Goal: Transaction & Acquisition: Purchase product/service

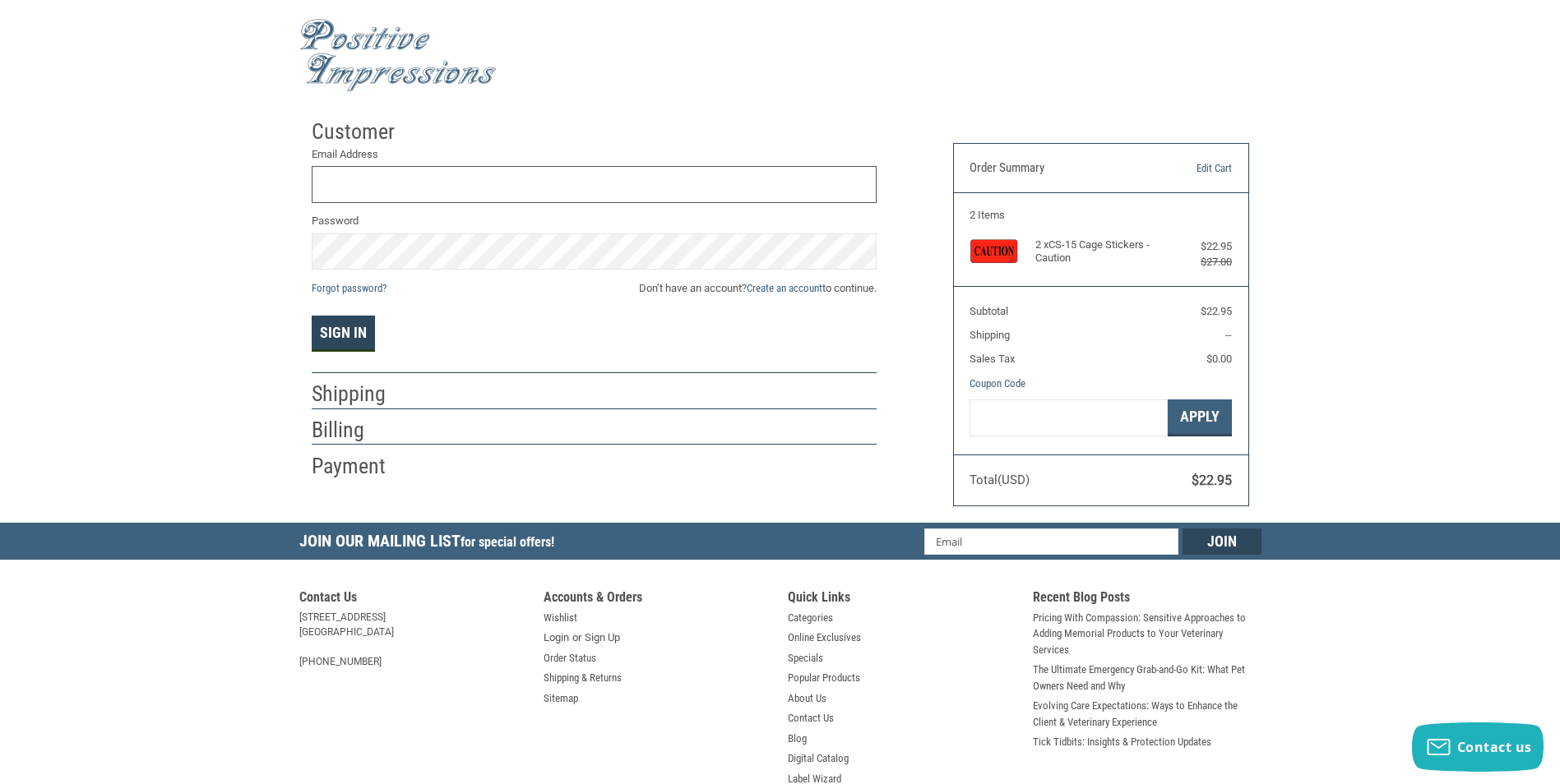
type input "[EMAIL_ADDRESS][DOMAIN_NAME]"
click at [357, 334] on button "Sign In" at bounding box center [343, 334] width 63 height 36
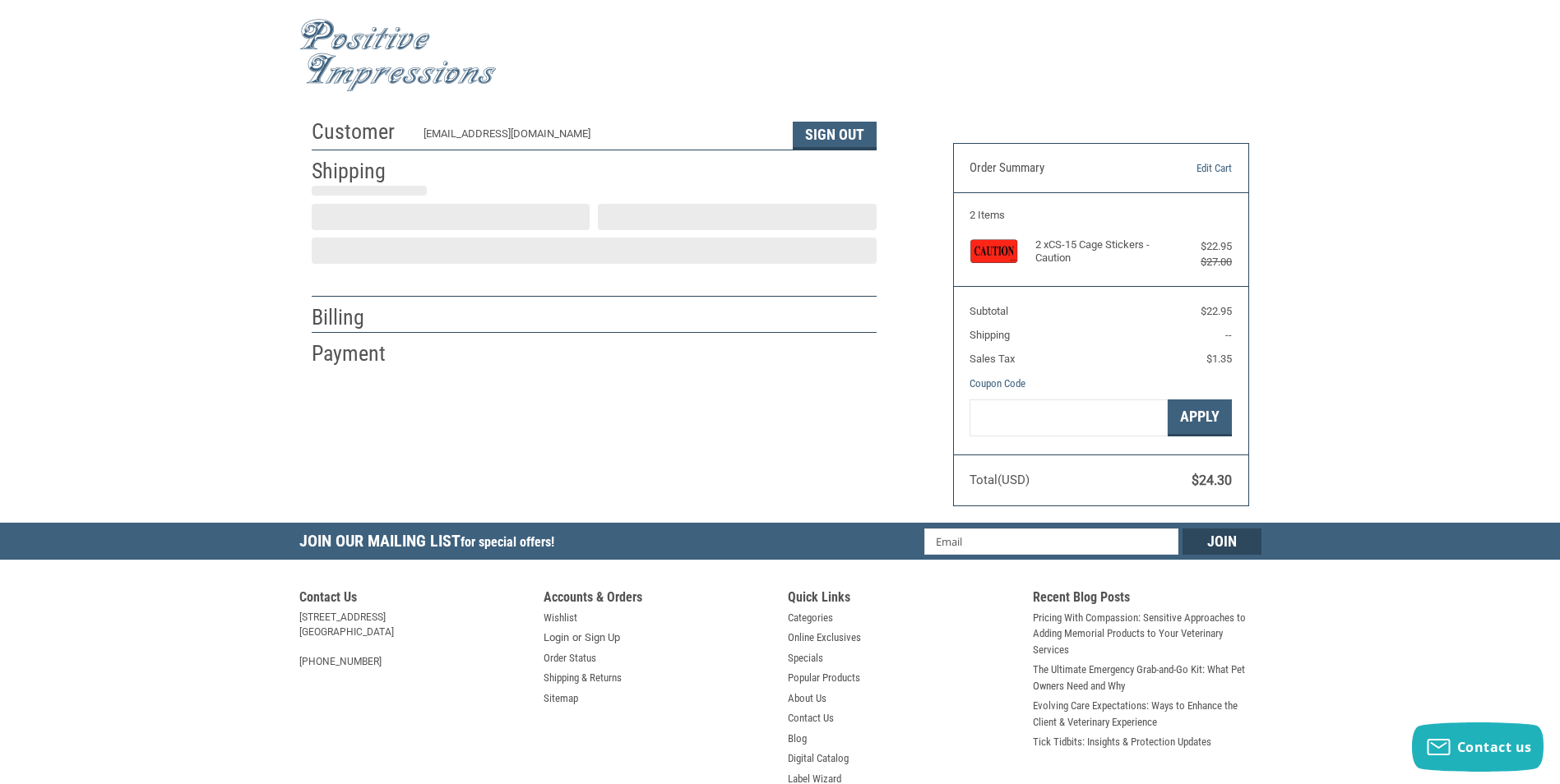
select select "US"
select select "WI"
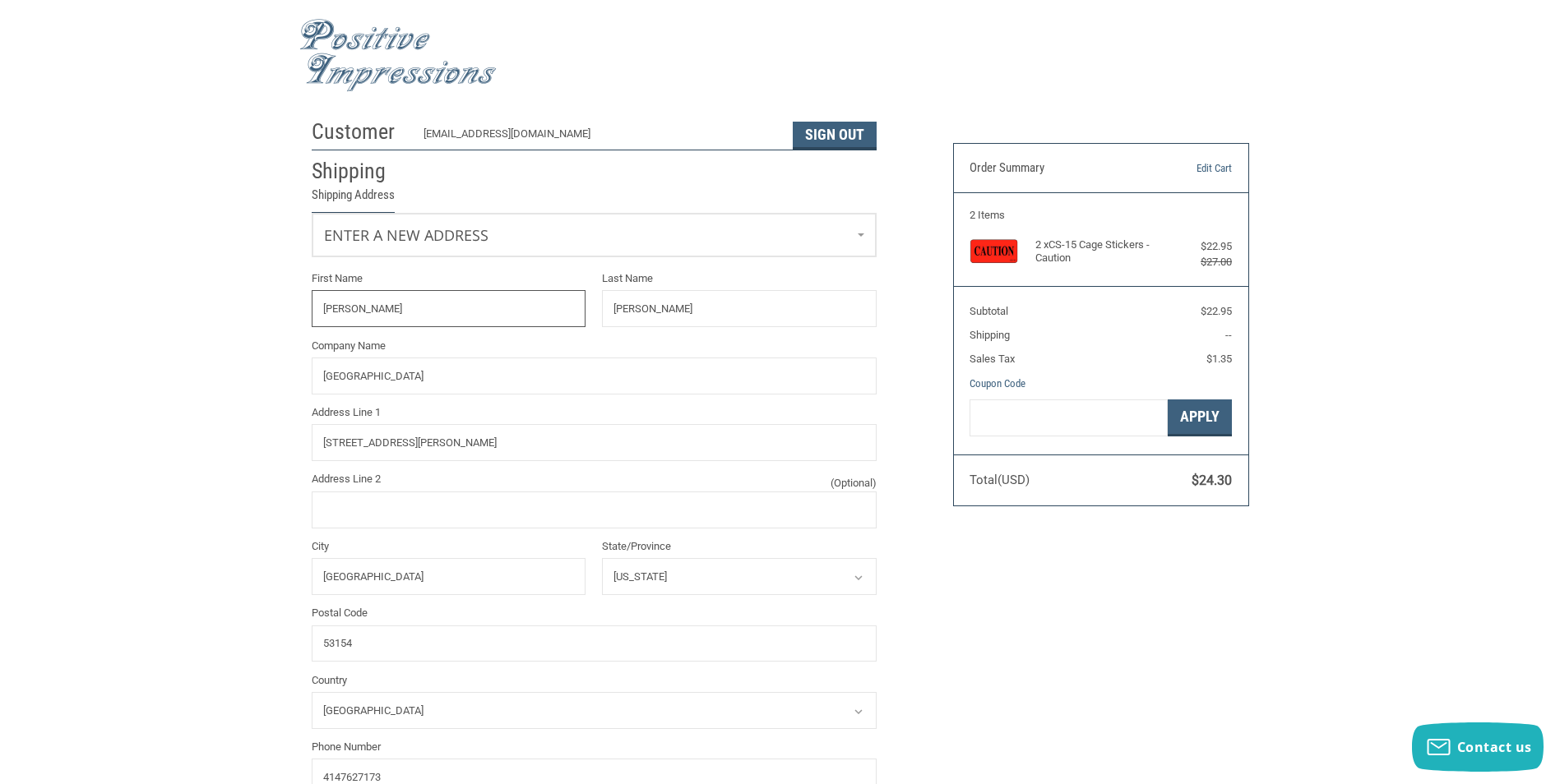
radio input "true"
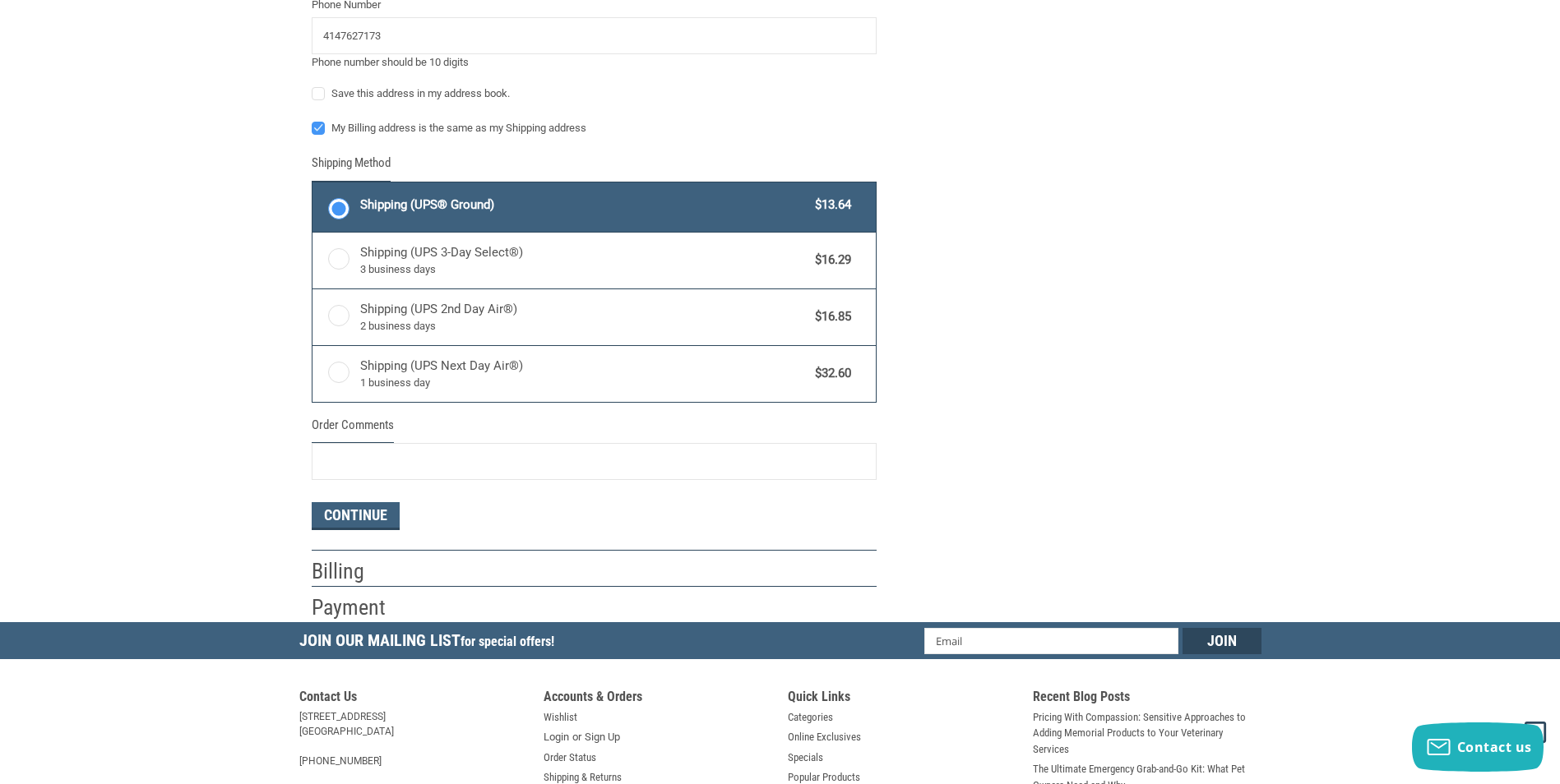
scroll to position [987, 0]
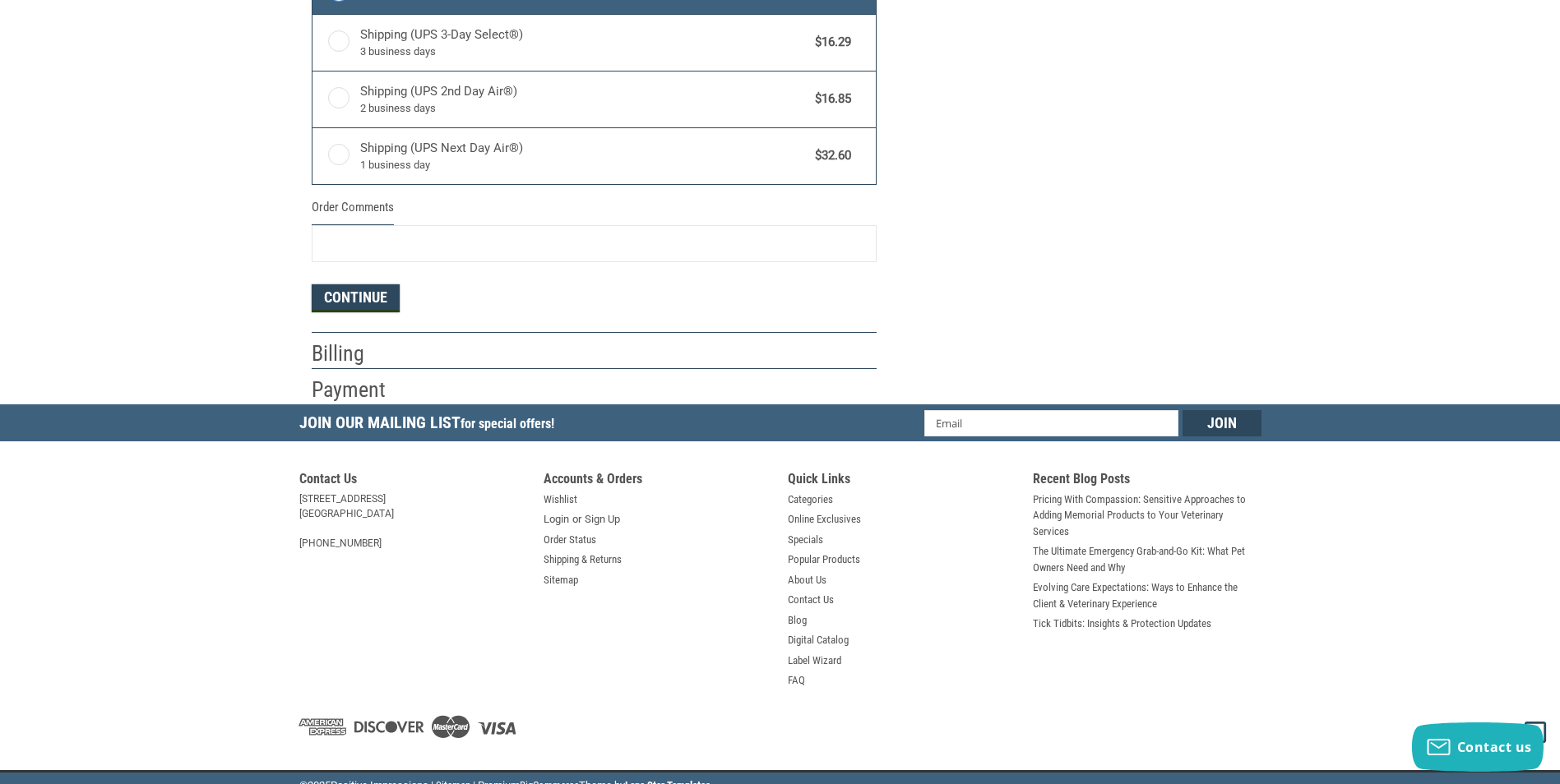
click at [362, 307] on button "Continue" at bounding box center [356, 297] width 88 height 28
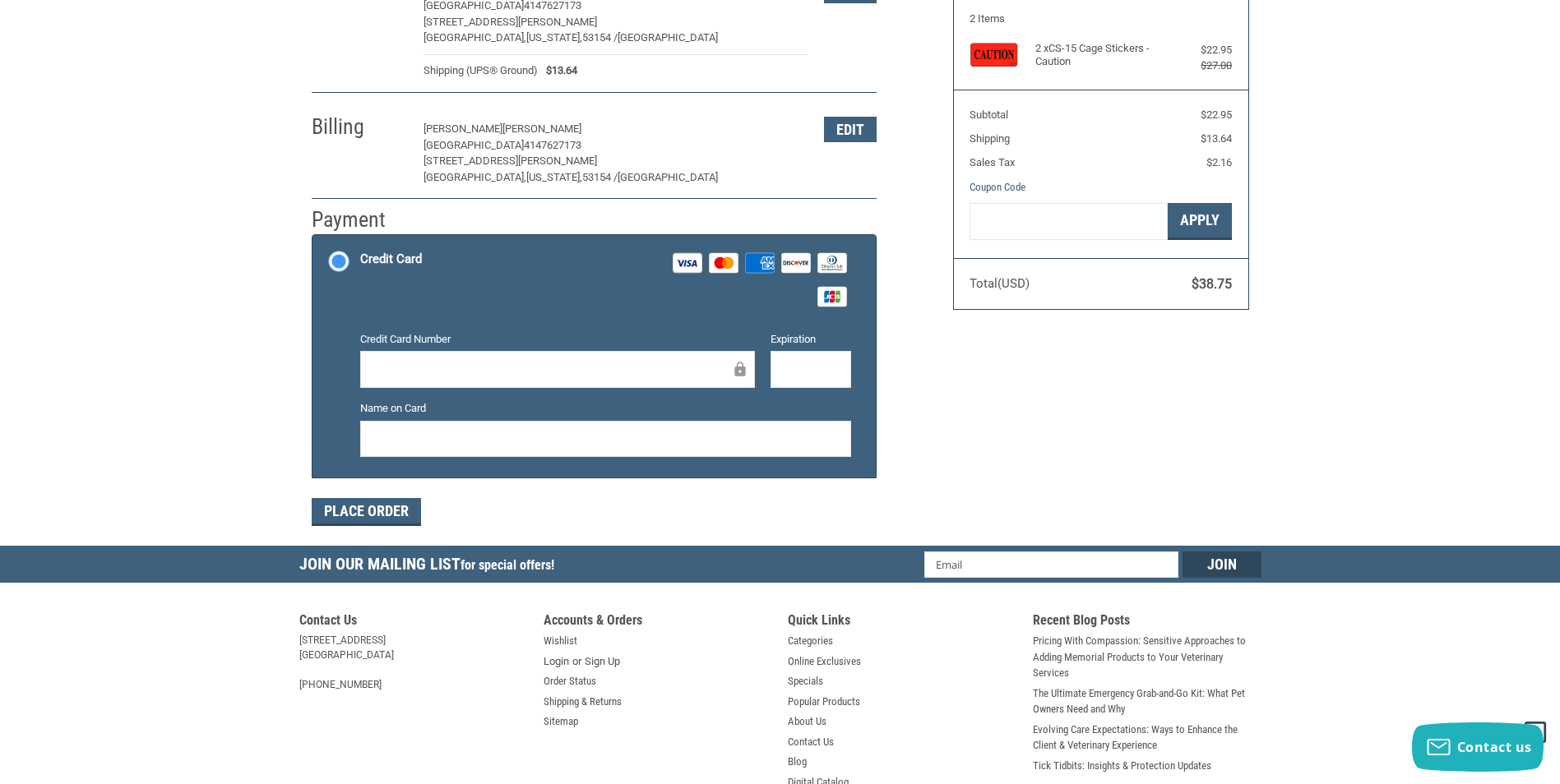
scroll to position [226, 0]
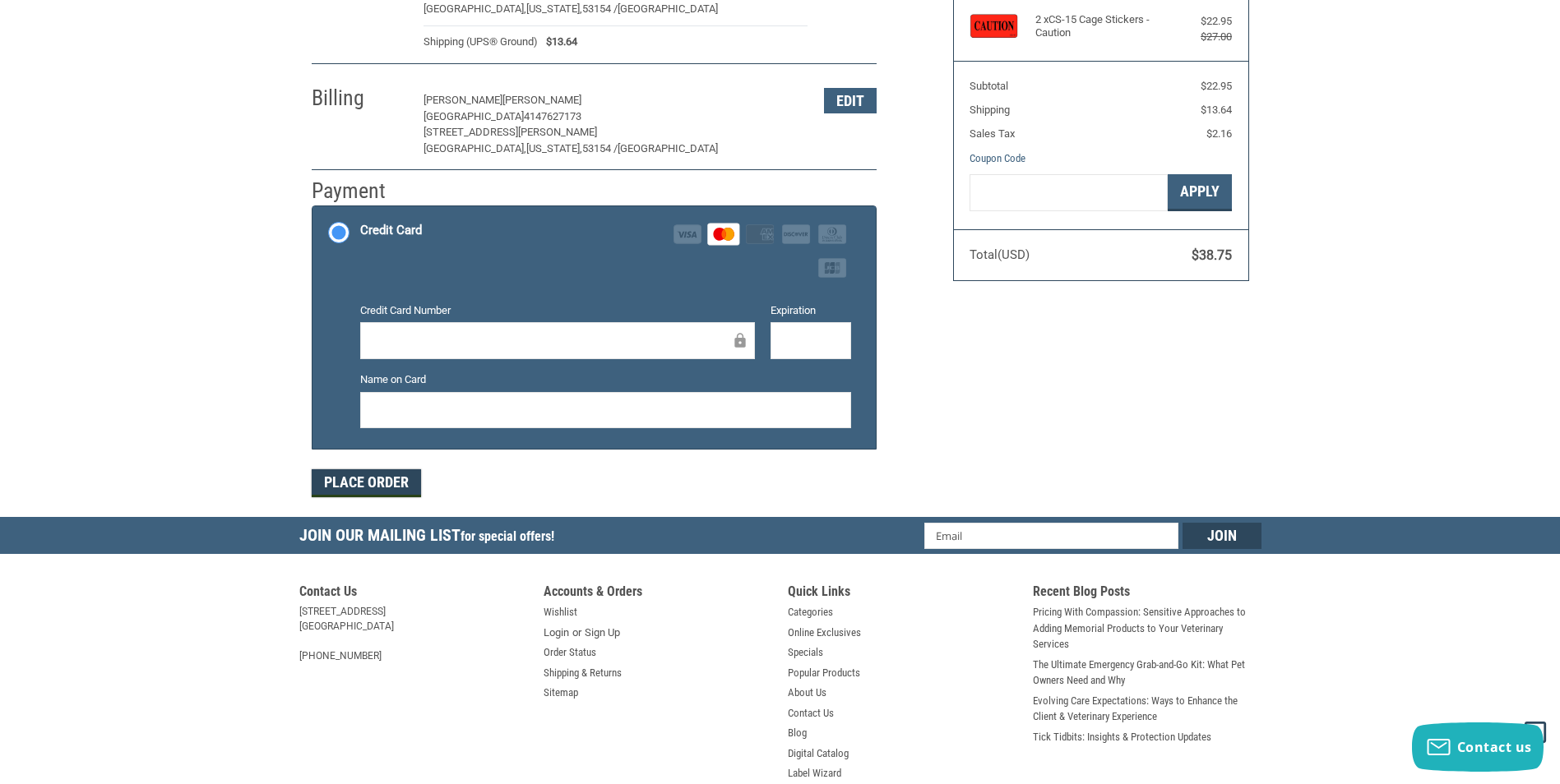
click at [364, 486] on button "Place Order" at bounding box center [366, 483] width 109 height 28
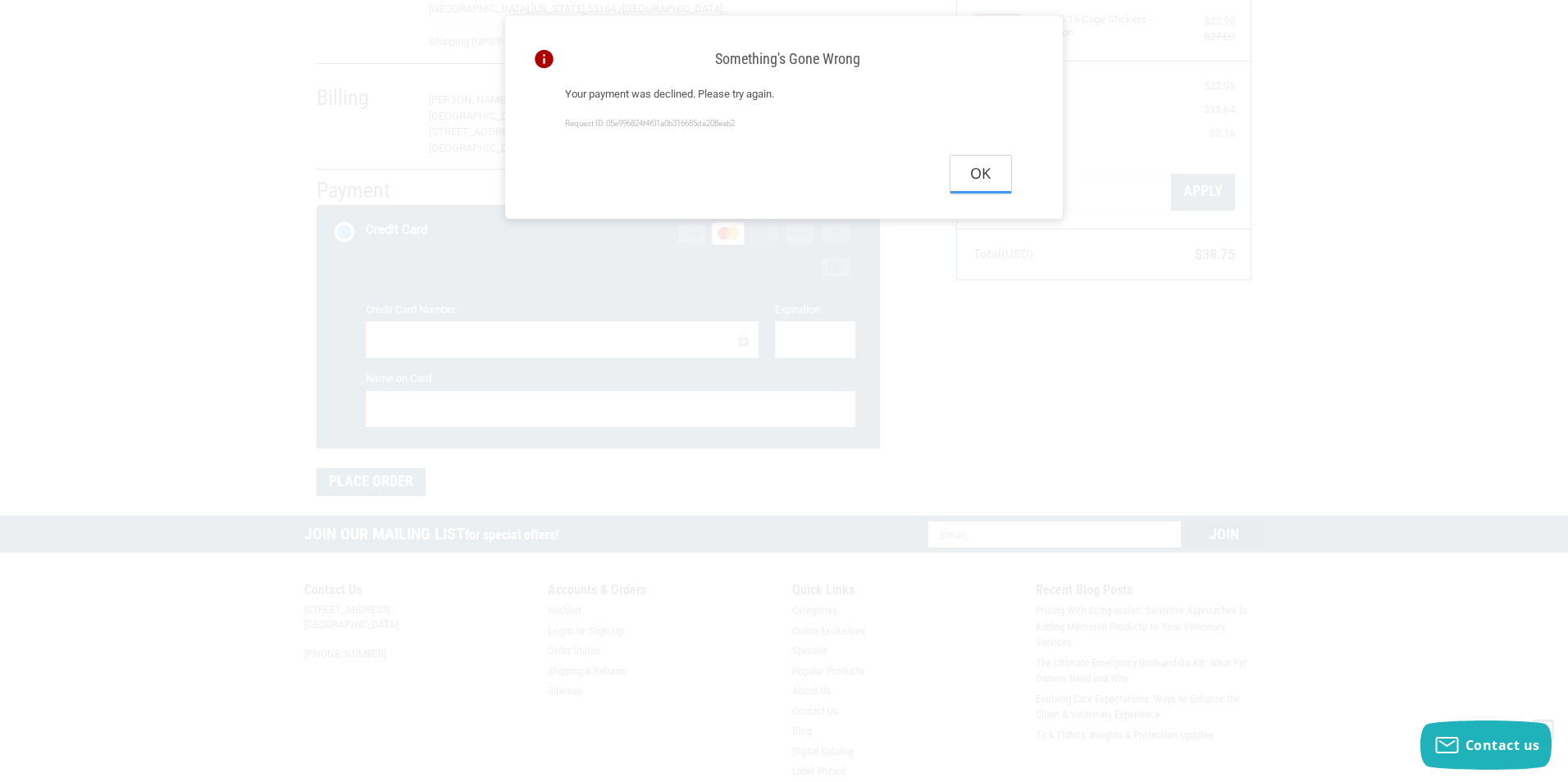
click at [980, 179] on button "Ok" at bounding box center [980, 174] width 61 height 37
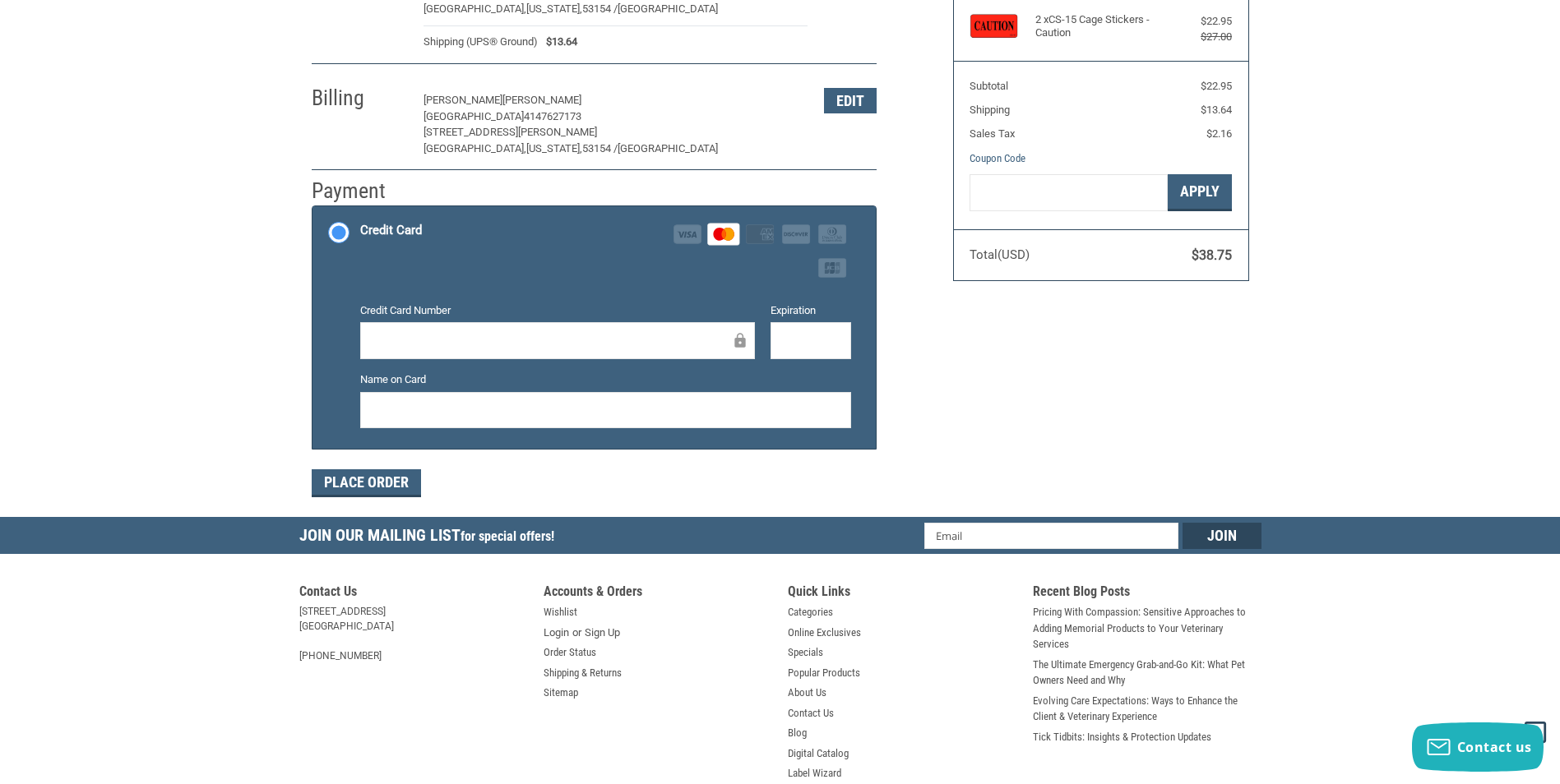
click at [787, 331] on iframe at bounding box center [811, 340] width 57 height 19
click at [388, 483] on button "Place Order" at bounding box center [366, 483] width 109 height 28
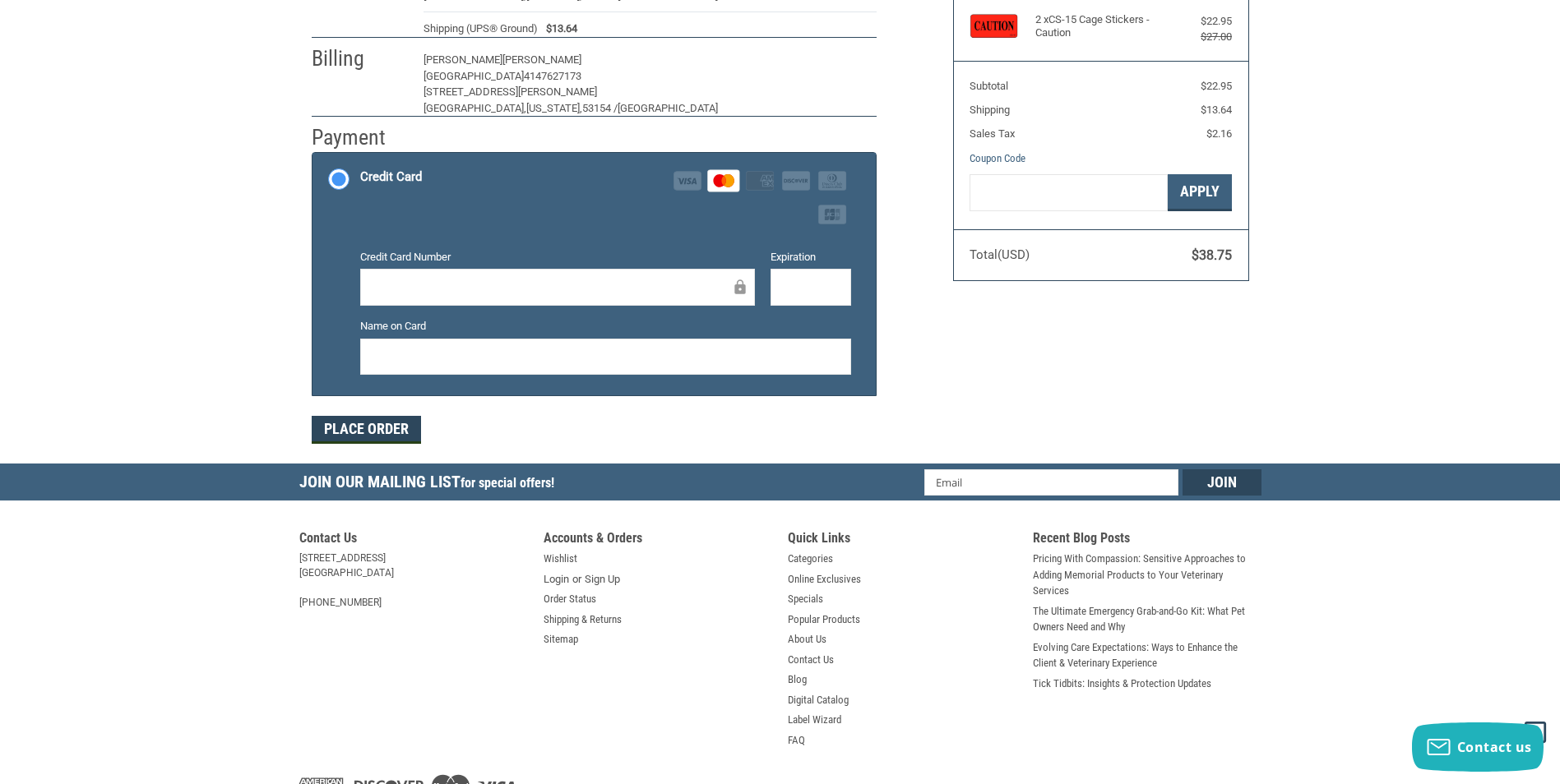
scroll to position [162, 0]
